Goal: Browse casually: Explore the website without a specific task or goal

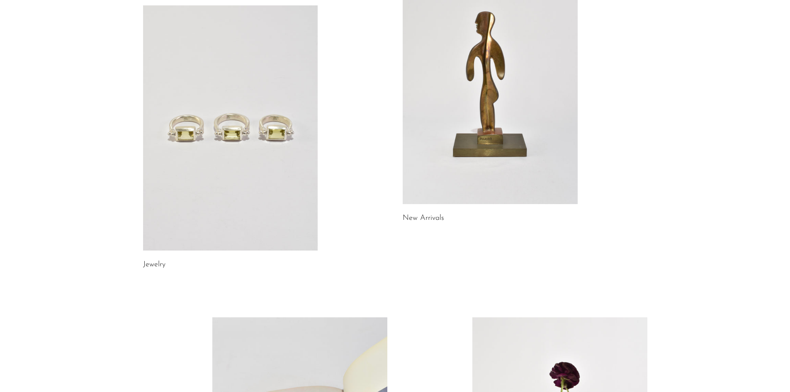
scroll to position [166, 0]
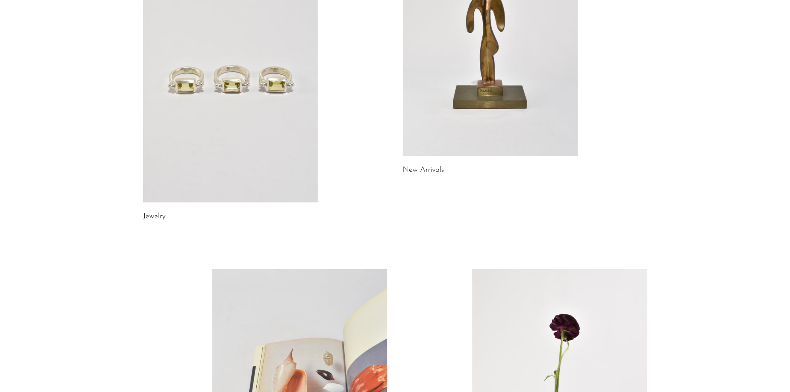
click at [438, 127] on link at bounding box center [490, 33] width 175 height 245
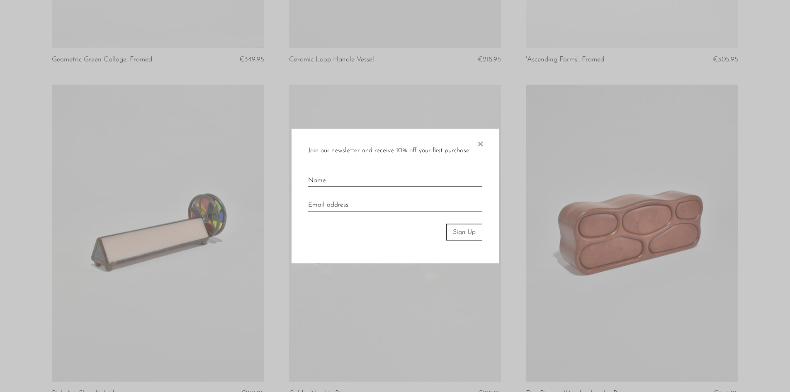
scroll to position [1327, 0]
click at [478, 143] on span "×" at bounding box center [480, 142] width 8 height 27
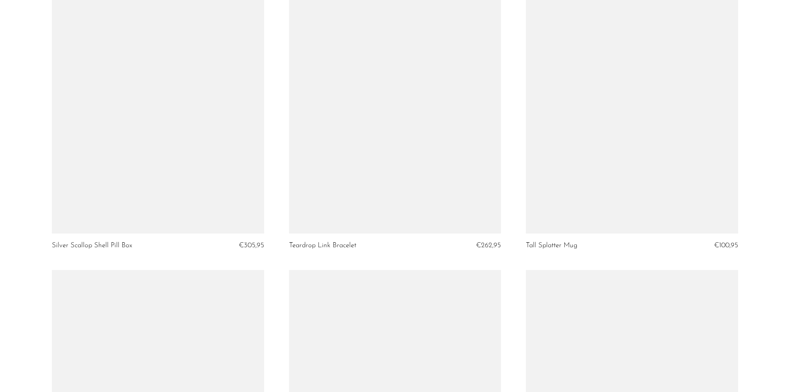
scroll to position [3775, 0]
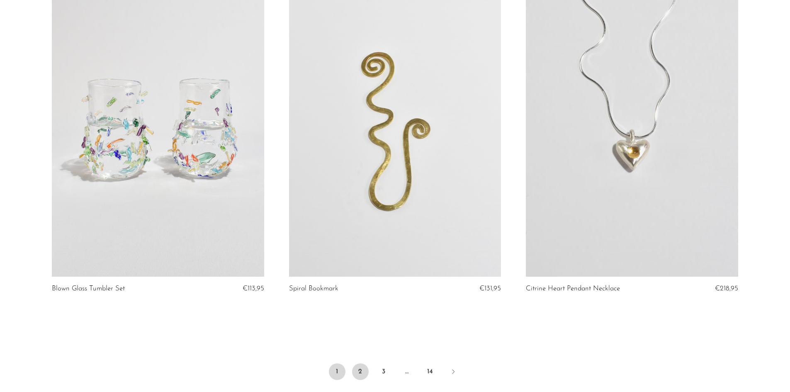
click at [358, 368] on link "2" at bounding box center [360, 371] width 17 height 17
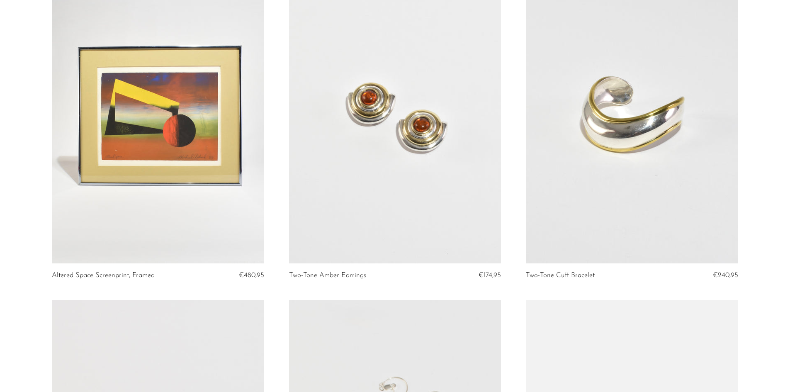
scroll to position [3070, 0]
